Goal: Information Seeking & Learning: Check status

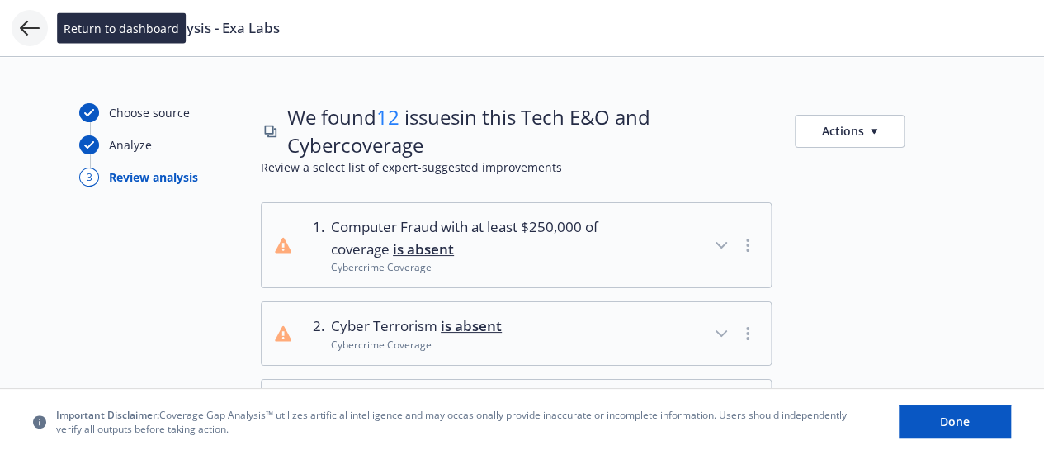
click at [33, 30] on icon at bounding box center [30, 28] width 20 height 20
click at [25, 35] on icon at bounding box center [30, 28] width 20 height 20
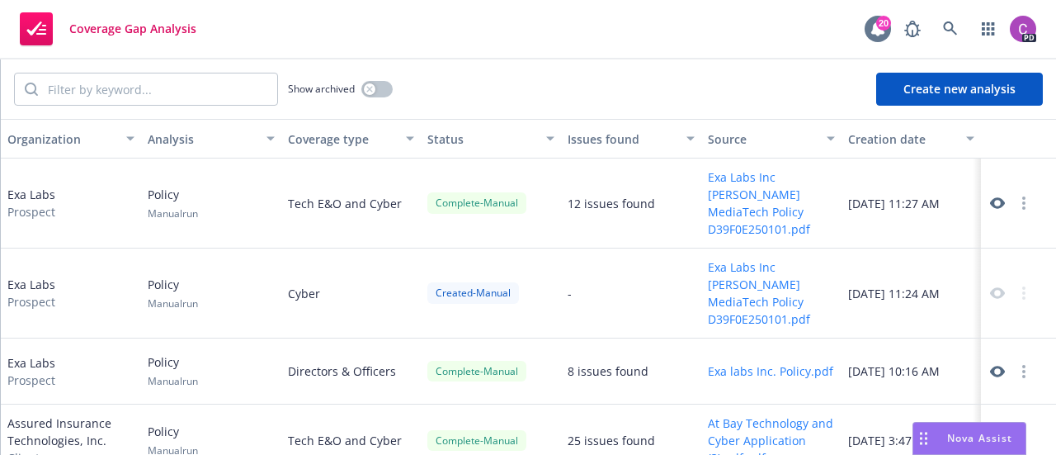
click at [870, 33] on icon at bounding box center [878, 29] width 17 height 17
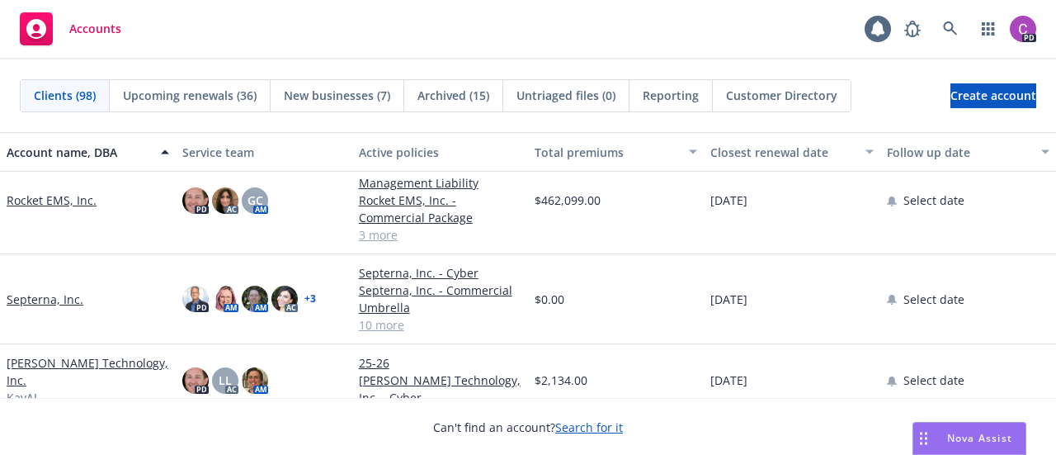
scroll to position [5378, 0]
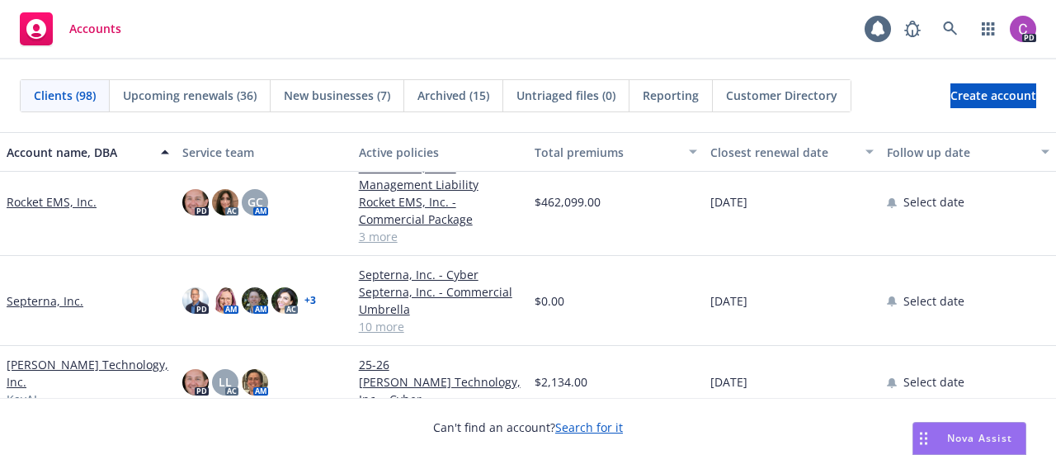
drag, startPoint x: 0, startPoint y: 0, endPoint x: 45, endPoint y: 213, distance: 217.6
click at [45, 210] on link "Rocket EMS, Inc." at bounding box center [52, 201] width 90 height 17
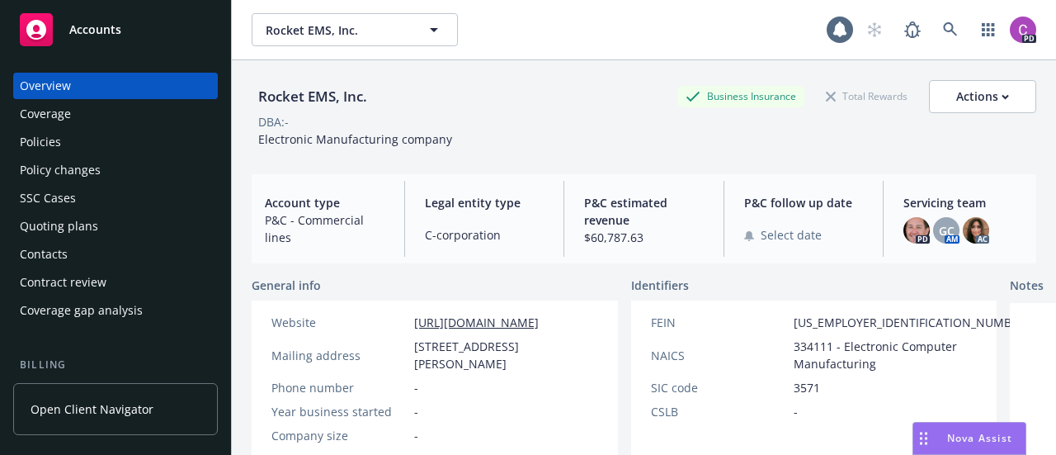
click at [937, 212] on div "Servicing team PD GC AM AC" at bounding box center [964, 219] width 146 height 76
click at [939, 223] on span "GC" at bounding box center [947, 230] width 16 height 17
click at [967, 227] on img at bounding box center [976, 230] width 26 height 26
click at [904, 226] on img at bounding box center [917, 230] width 26 height 26
click at [865, 189] on div "P&C follow up date Select date" at bounding box center [804, 219] width 146 height 76
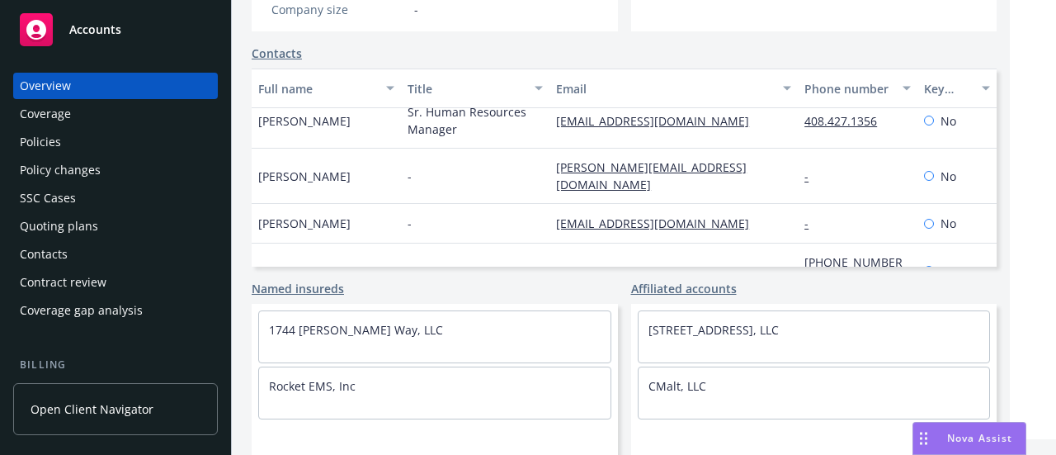
scroll to position [437, 0]
click at [46, 145] on div "Policies" at bounding box center [40, 142] width 41 height 26
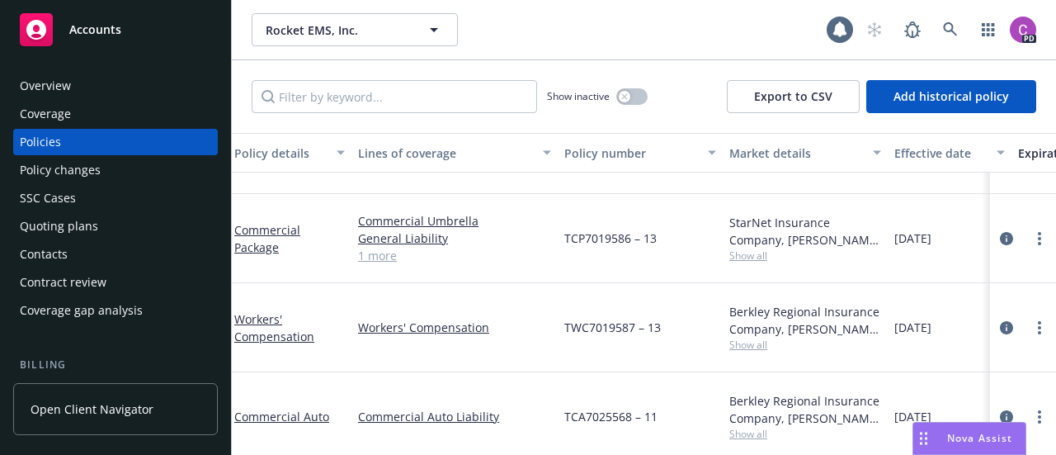
scroll to position [69, 4]
click at [253, 407] on link "Commercial Auto" at bounding box center [281, 415] width 95 height 16
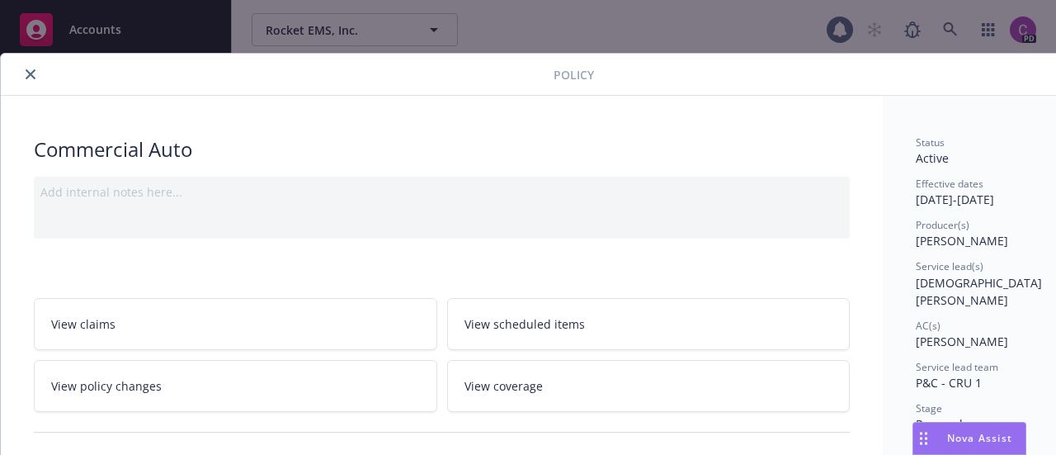
click at [475, 311] on link "View scheduled items" at bounding box center [649, 324] width 404 height 52
click at [35, 72] on button "close" at bounding box center [31, 74] width 20 height 20
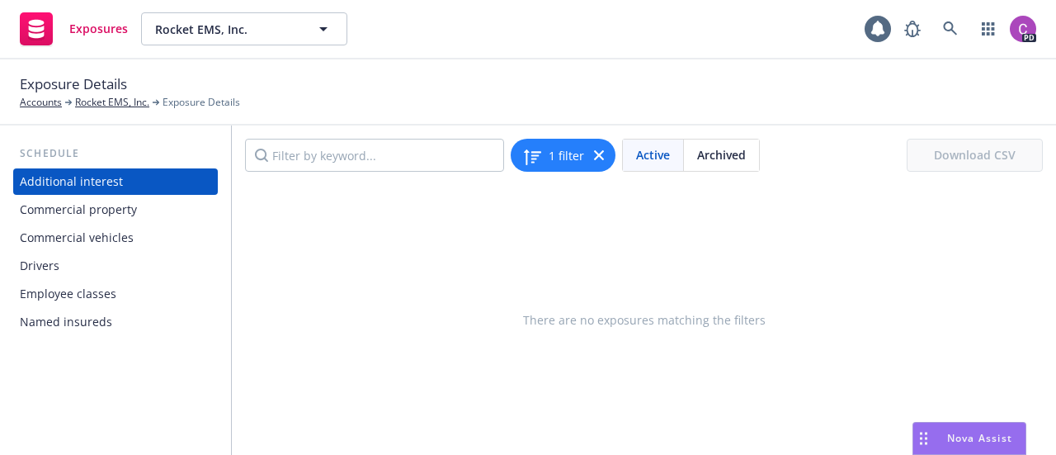
click at [87, 239] on div "Commercial vehicles" at bounding box center [77, 238] width 114 height 26
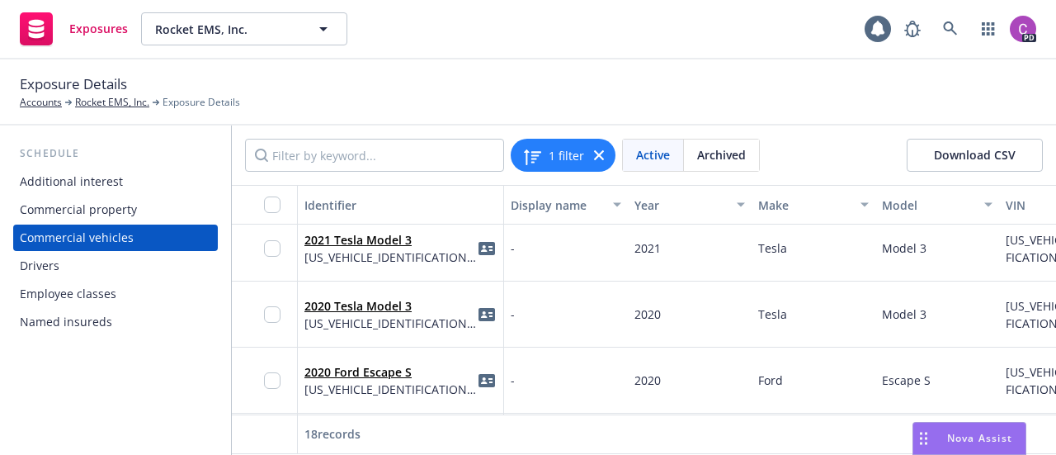
scroll to position [669, 0]
